Goal: Transaction & Acquisition: Download file/media

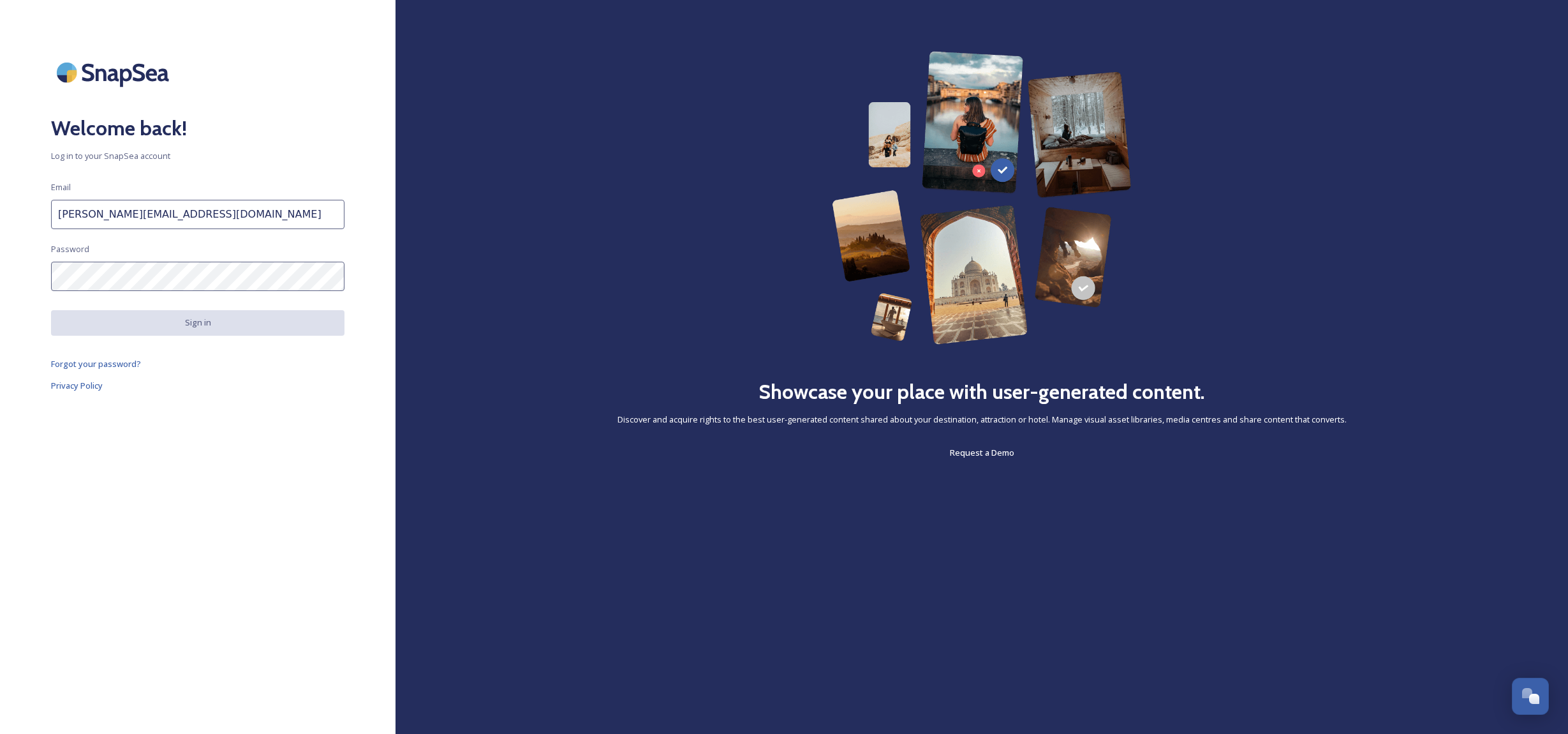
type input "shelley@thesuffolkcoast.co.uk"
click at [189, 263] on div "Welcome back! Log in to your SnapSea account Email shelley@thesuffolkcoast.co.u…" at bounding box center [198, 367] width 395 height 632
click at [115, 365] on span "Forgot your password?" at bounding box center [96, 364] width 90 height 12
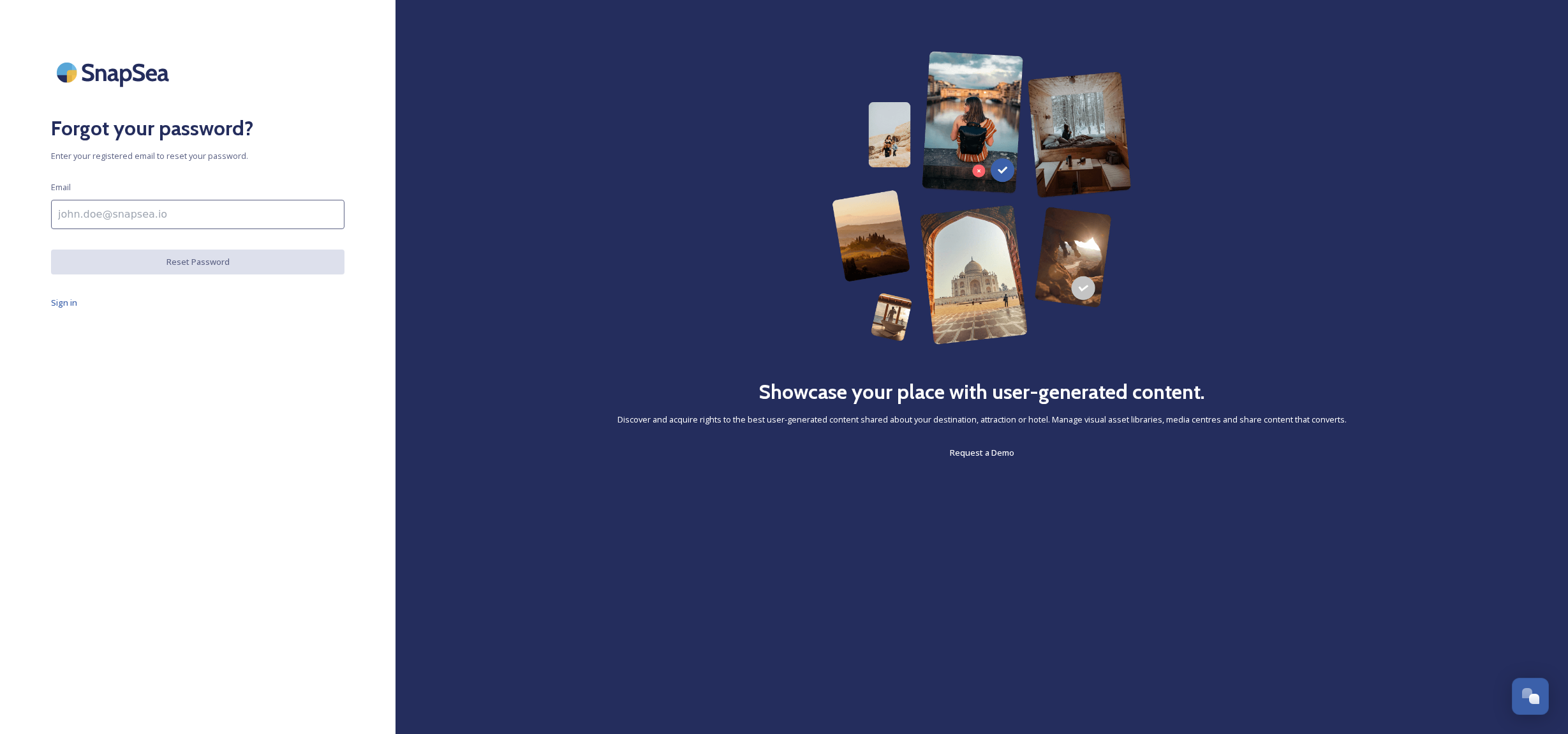
click at [131, 222] on input at bounding box center [198, 215] width 293 height 29
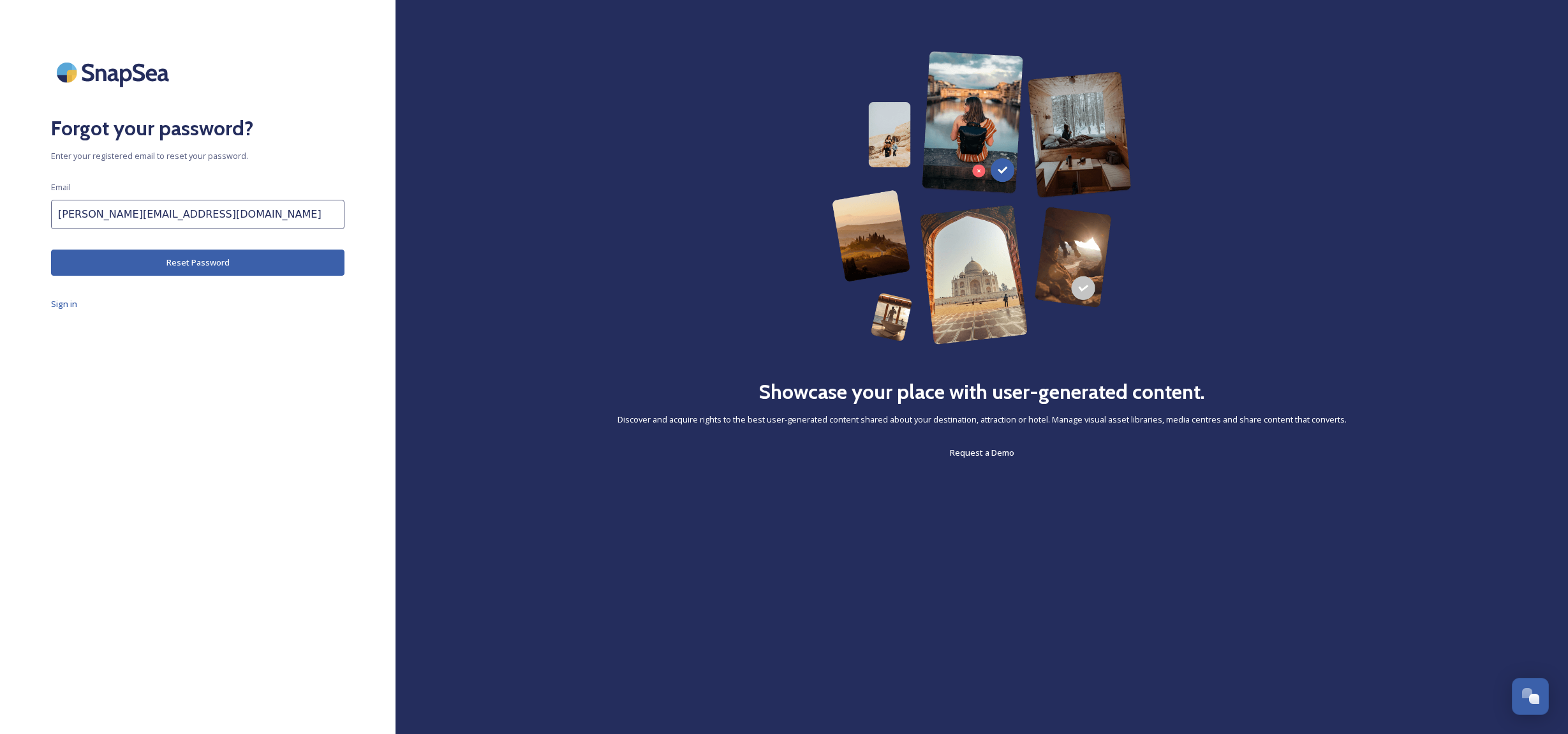
type input "shelley@thesuffolkcoast.co.uk"
click at [228, 265] on button "Reset Password" at bounding box center [198, 263] width 293 height 26
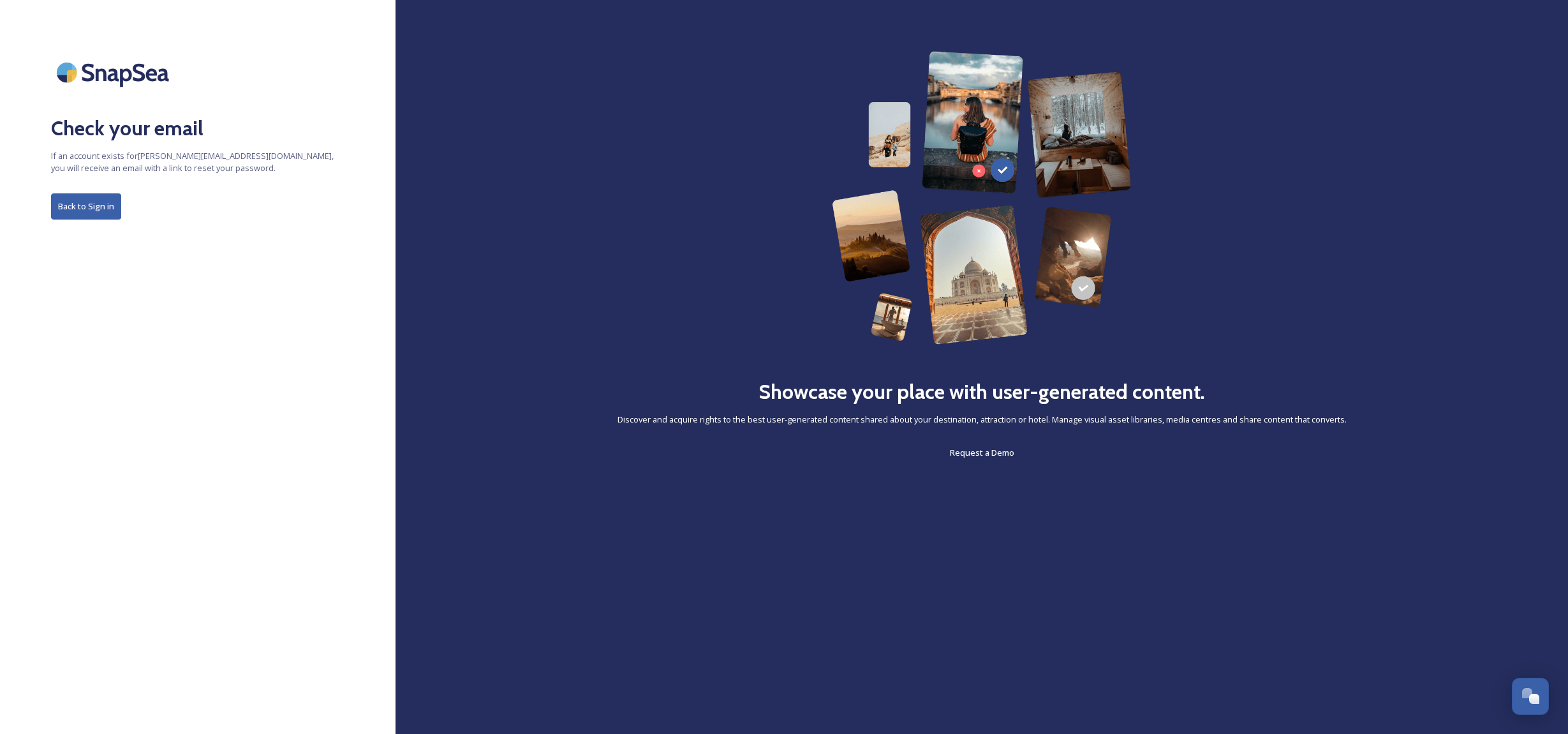
click at [94, 212] on button "Back to Sign in" at bounding box center [86, 206] width 70 height 26
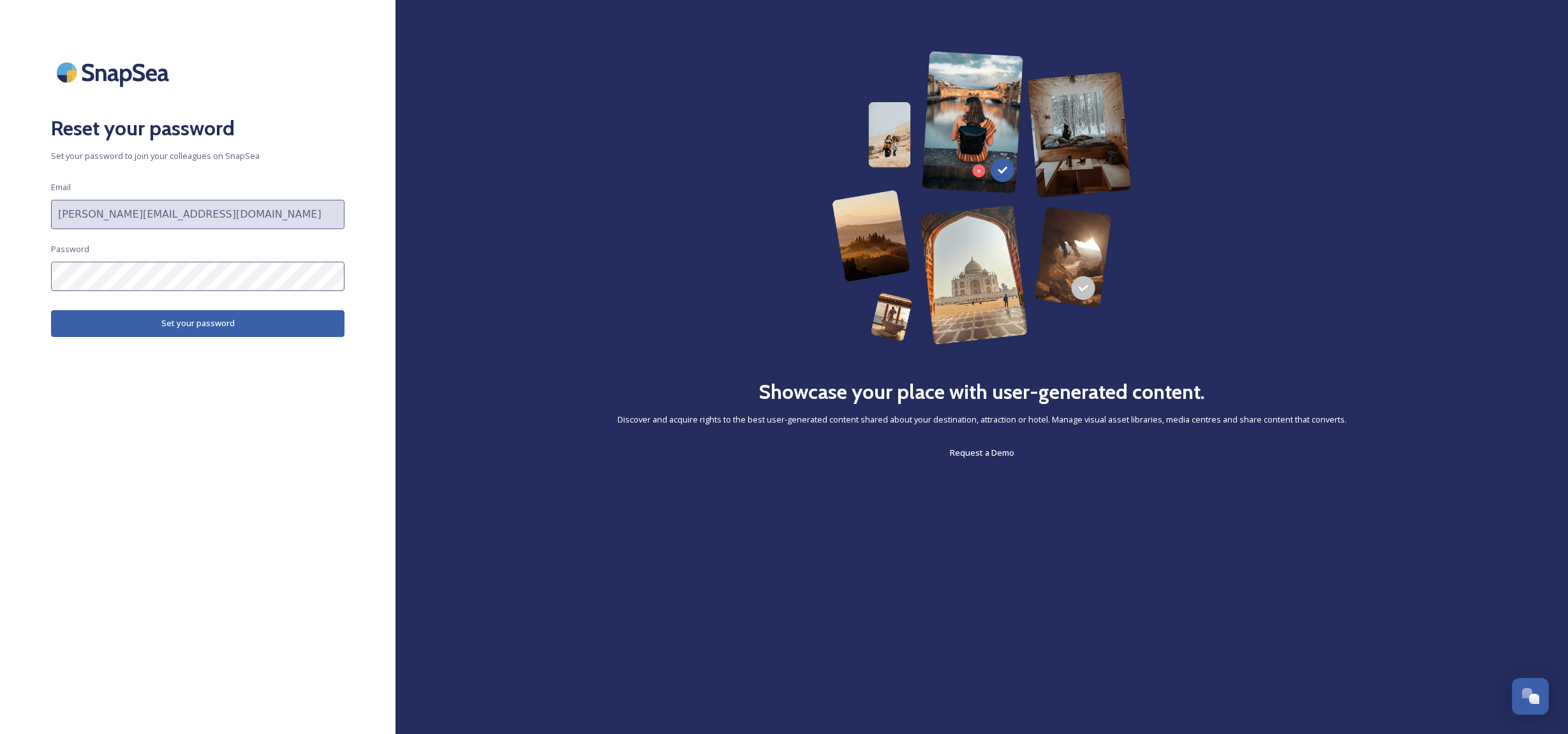
click at [194, 323] on button "Set your password" at bounding box center [198, 323] width 293 height 26
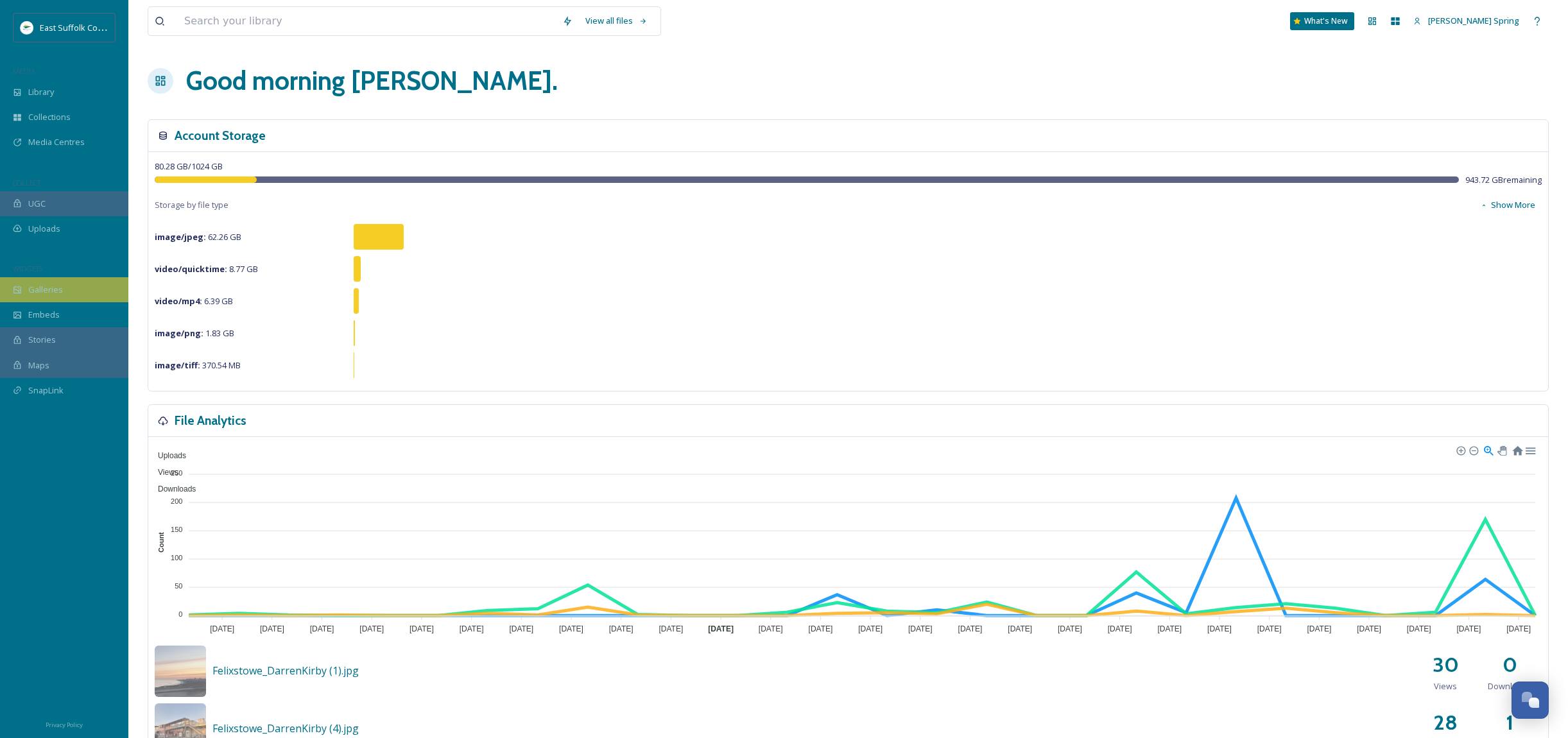
click at [48, 289] on span "Galleries" at bounding box center [45, 290] width 34 height 12
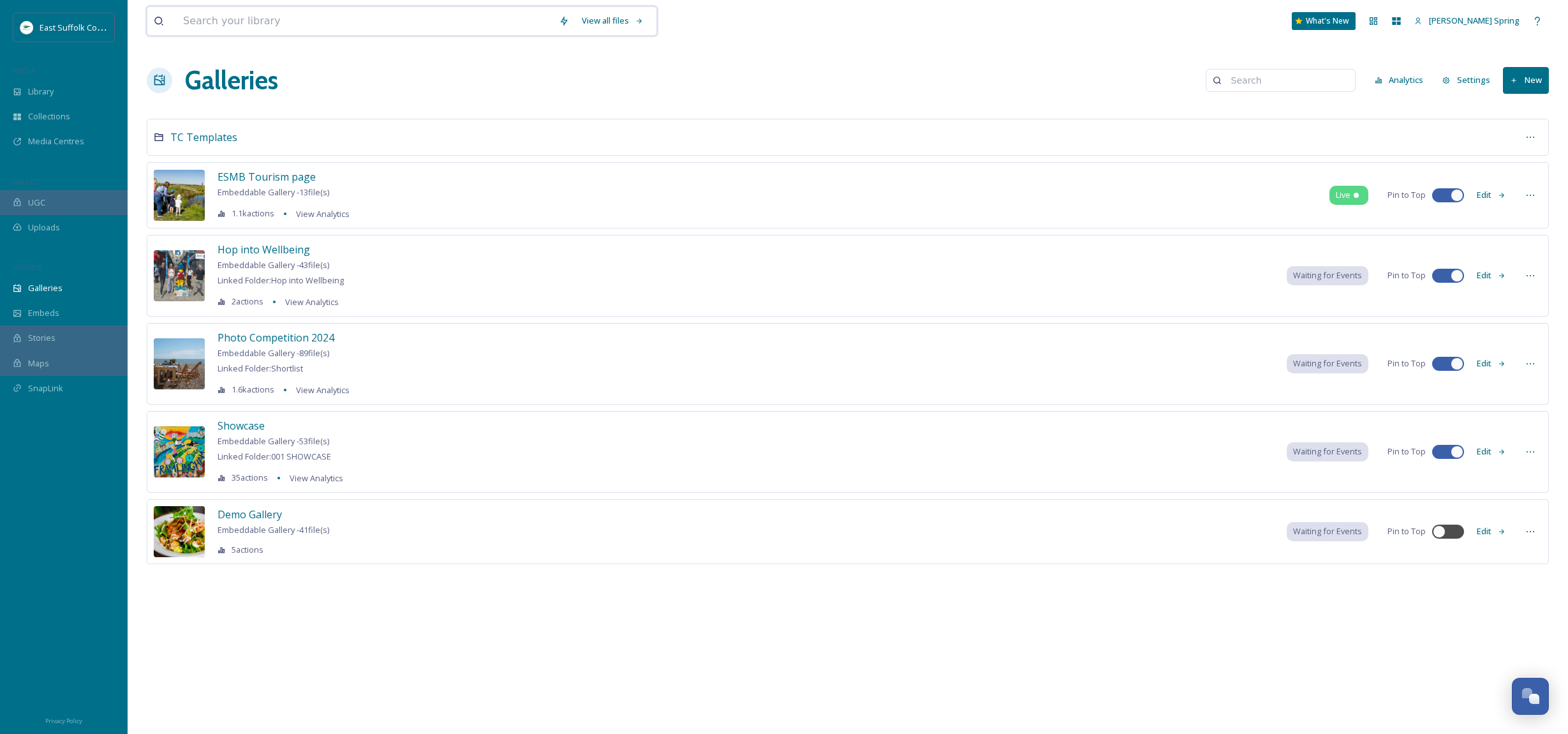
click at [357, 18] on input at bounding box center [364, 21] width 376 height 28
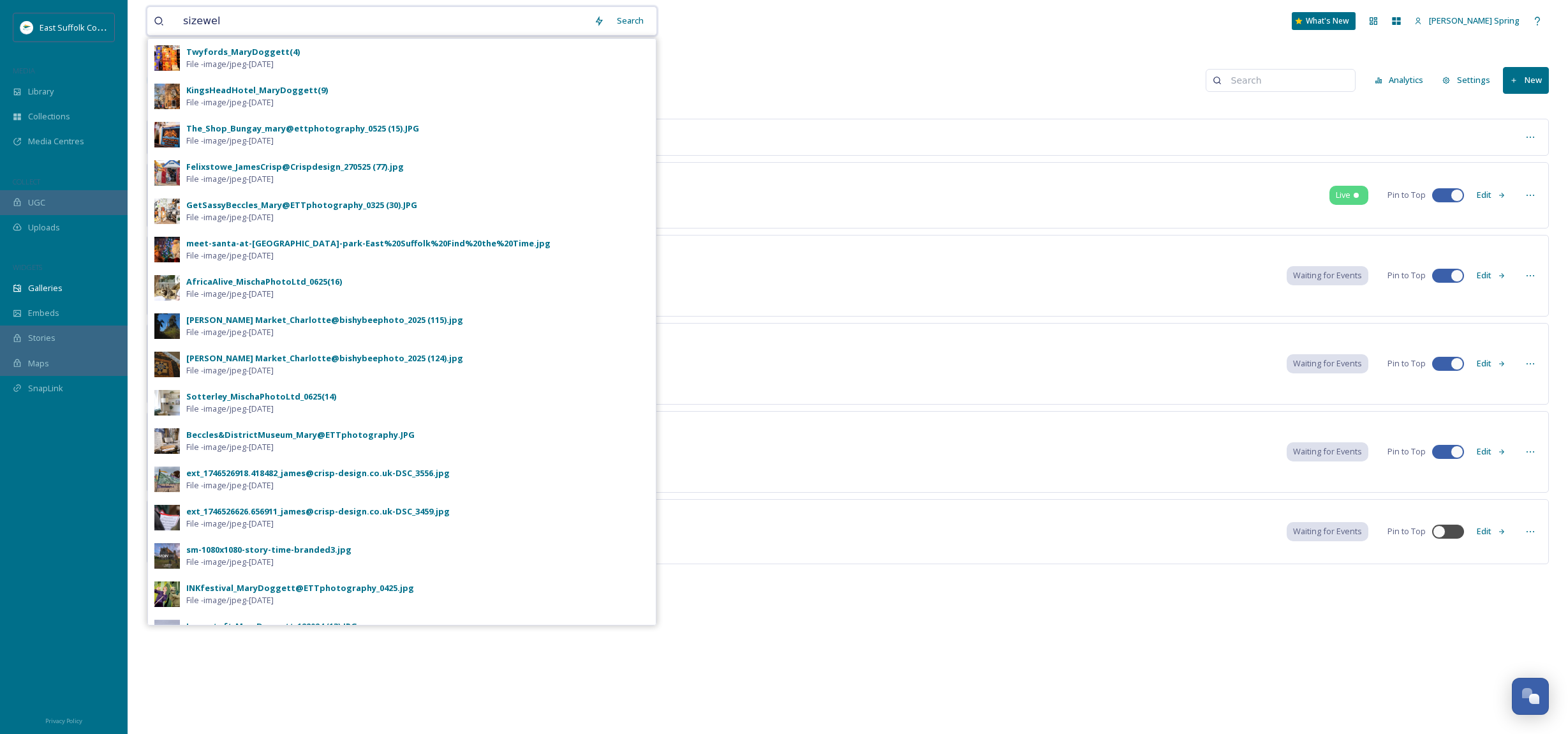
type input "sizewell"
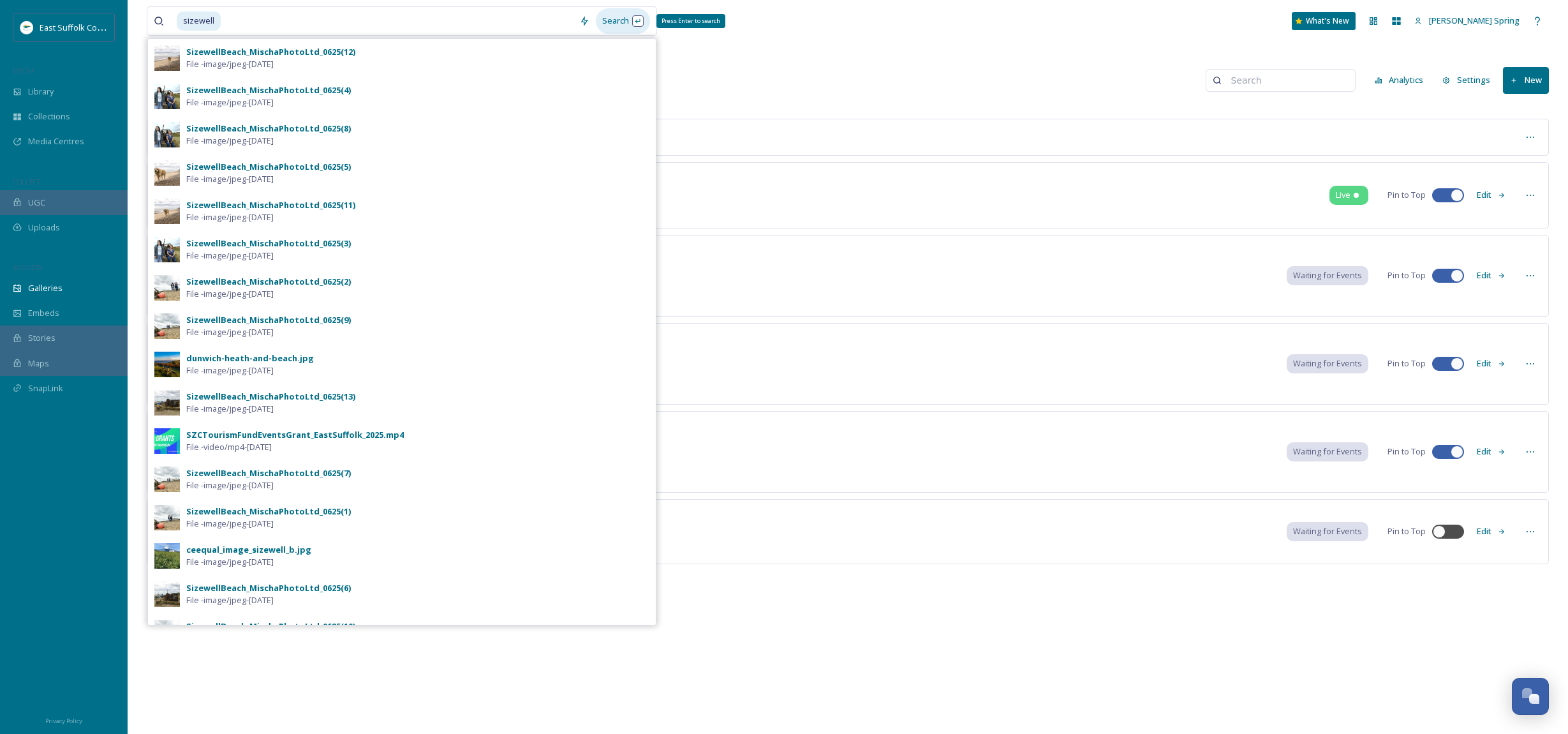
click at [618, 21] on div "Search Press Enter to search" at bounding box center [623, 20] width 54 height 25
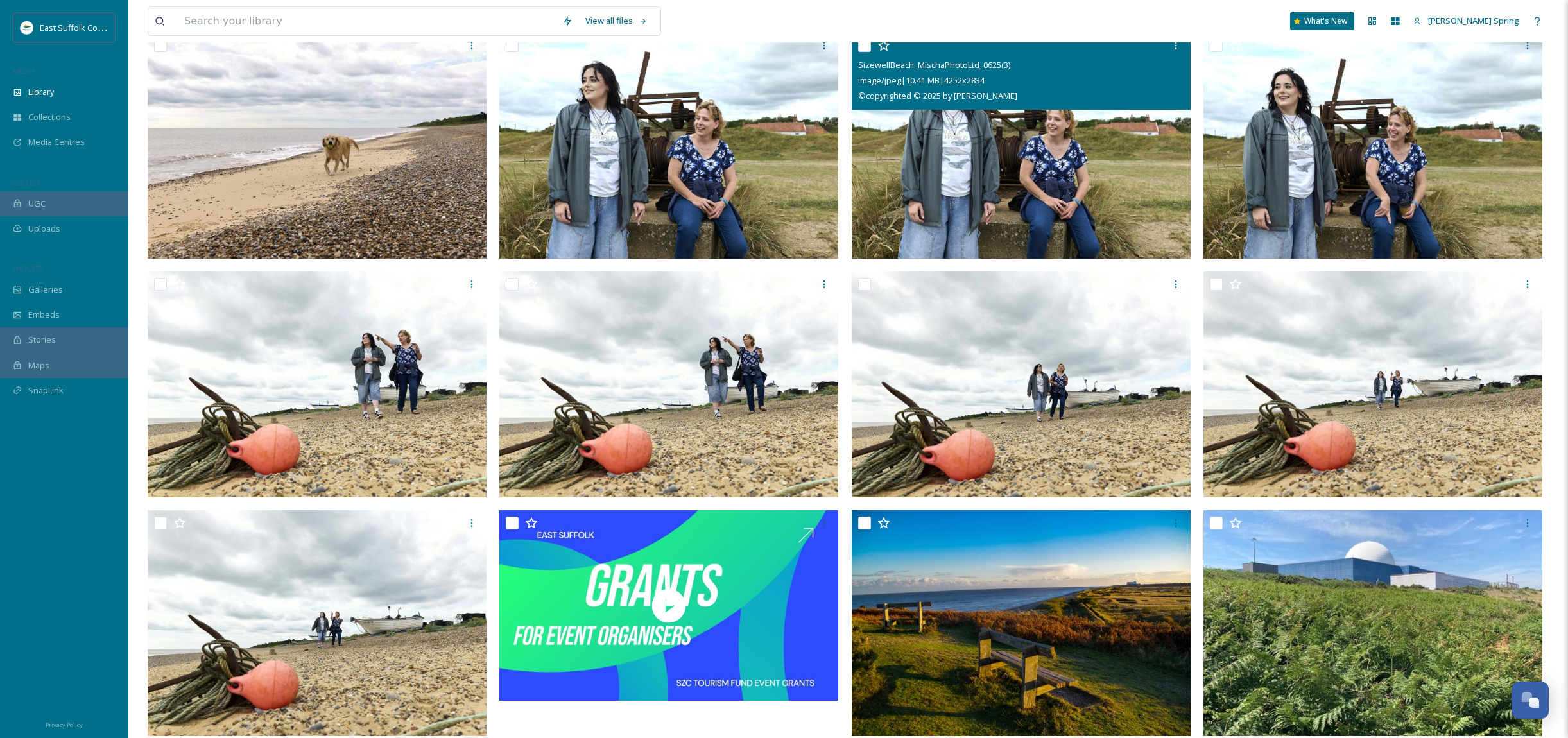
scroll to position [383, 0]
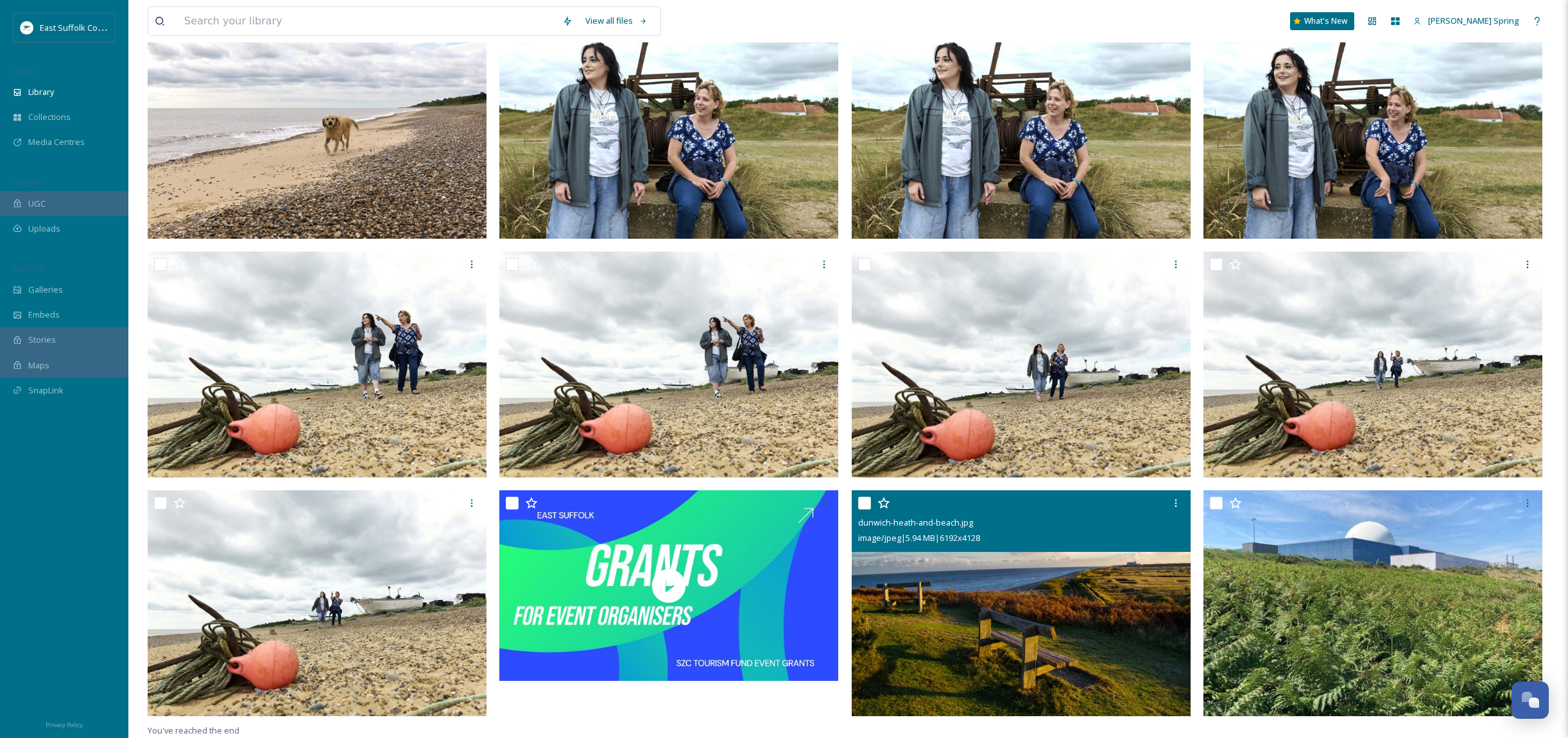
click at [1021, 591] on img at bounding box center [1021, 603] width 339 height 226
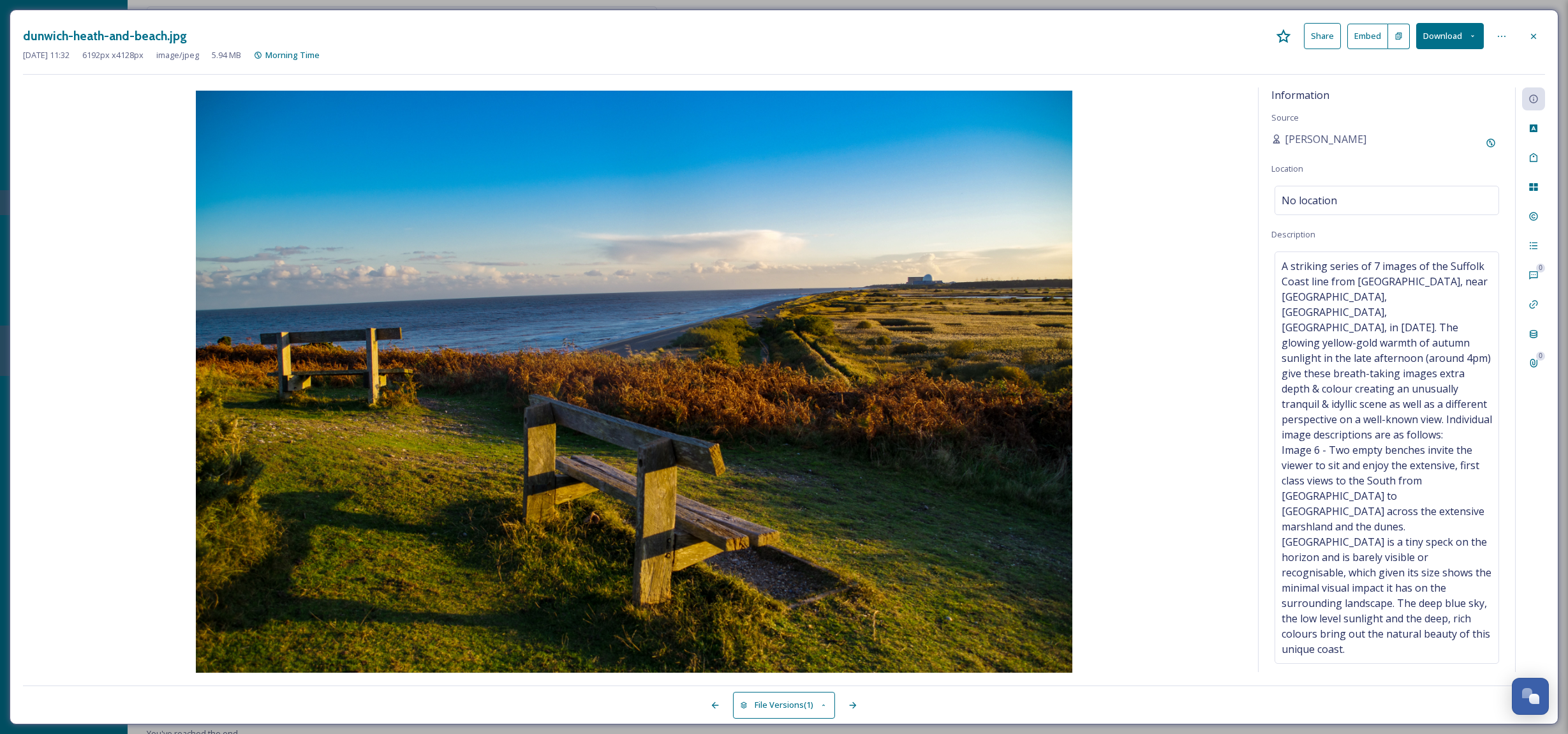
click at [1451, 37] on button "Download" at bounding box center [1450, 36] width 68 height 26
click at [1381, 118] on span "Download Medium (1080 x 720)" at bounding box center [1415, 115] width 118 height 12
click at [1501, 38] on icon at bounding box center [1502, 36] width 10 height 10
click at [1198, 170] on img at bounding box center [634, 382] width 1222 height 584
click at [1531, 34] on icon at bounding box center [1534, 36] width 10 height 10
